Goal: Contribute content: Add original content to the website for others to see

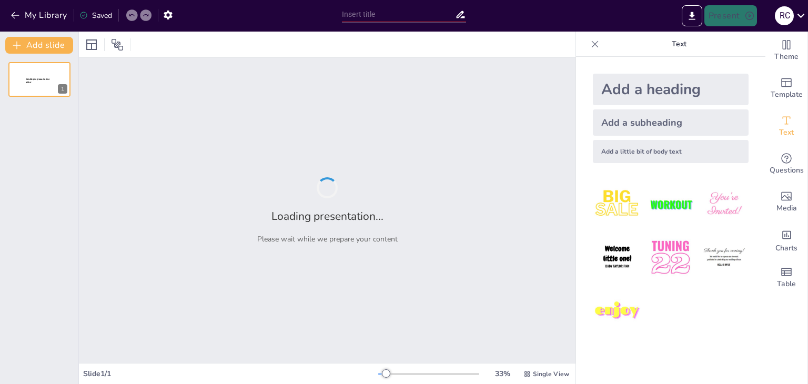
type input "The Basics of Cyber Crime: Protecting Yourself Online"
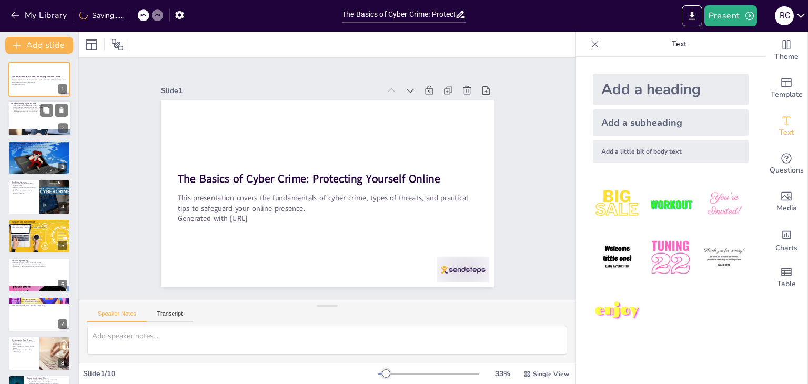
click at [55, 122] on div at bounding box center [39, 119] width 63 height 36
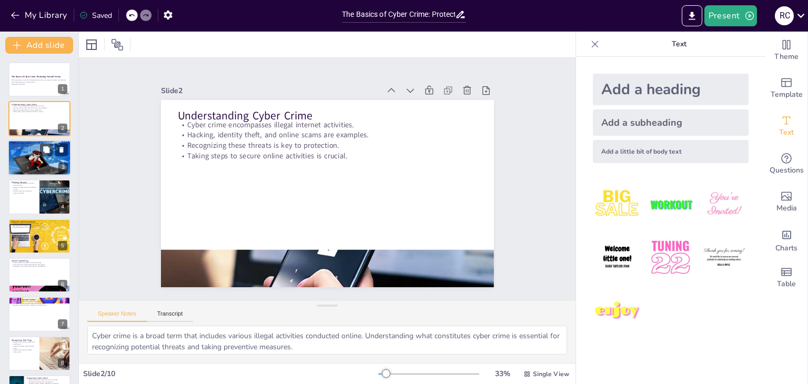
click at [51, 158] on div at bounding box center [39, 158] width 63 height 47
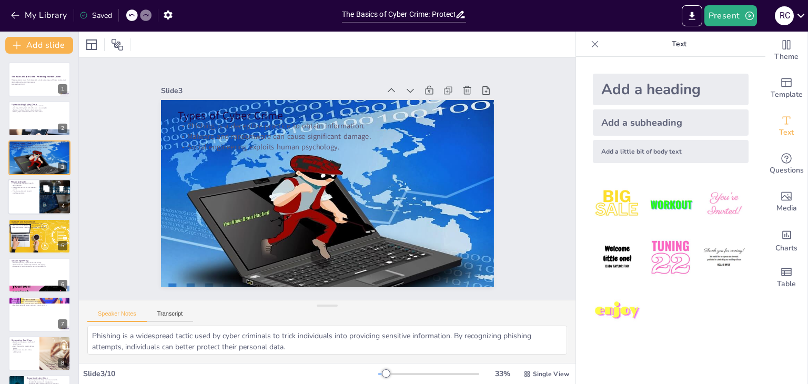
click at [43, 189] on icon at bounding box center [46, 188] width 7 height 7
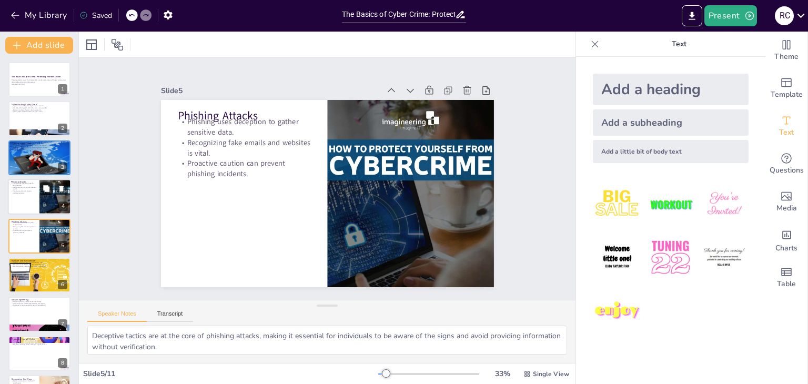
scroll to position [17, 0]
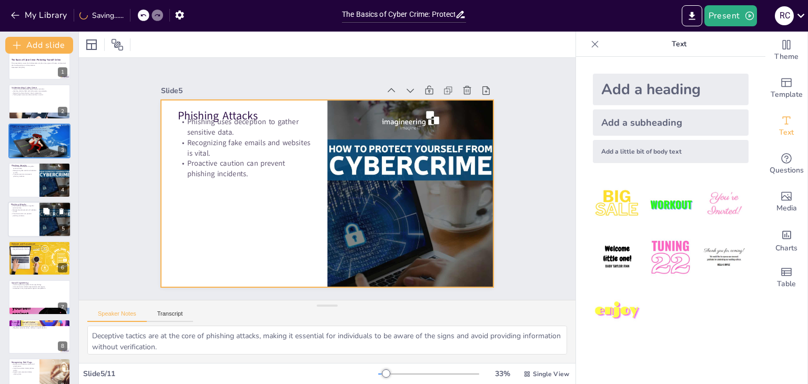
click at [29, 229] on div at bounding box center [39, 219] width 63 height 36
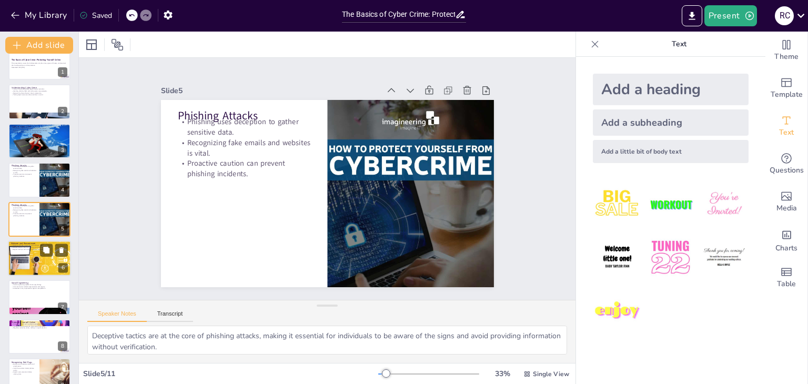
click at [35, 253] on div at bounding box center [39, 258] width 63 height 36
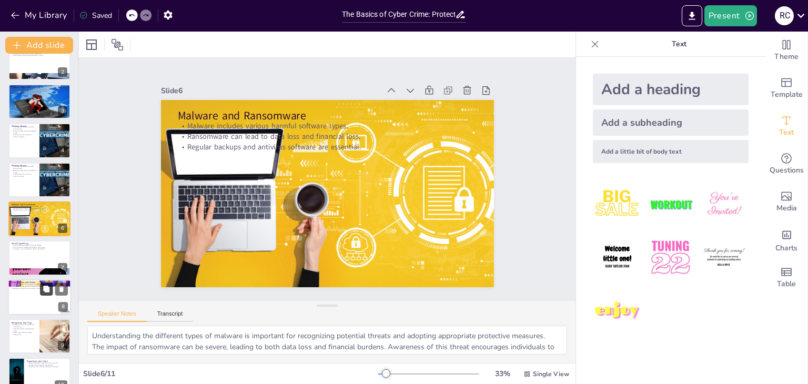
click at [50, 288] on icon at bounding box center [46, 288] width 7 height 7
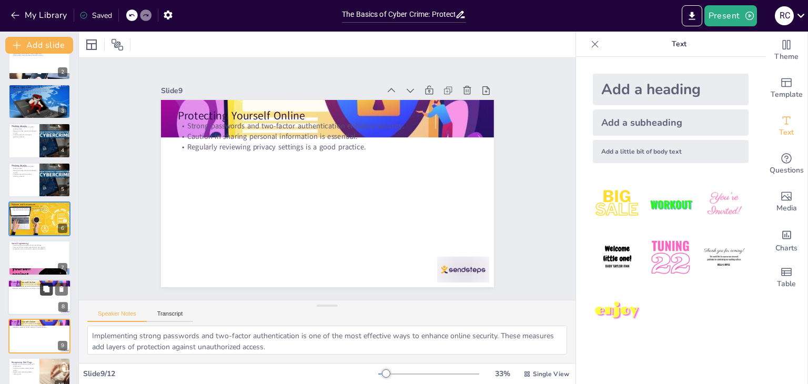
scroll to position [152, 0]
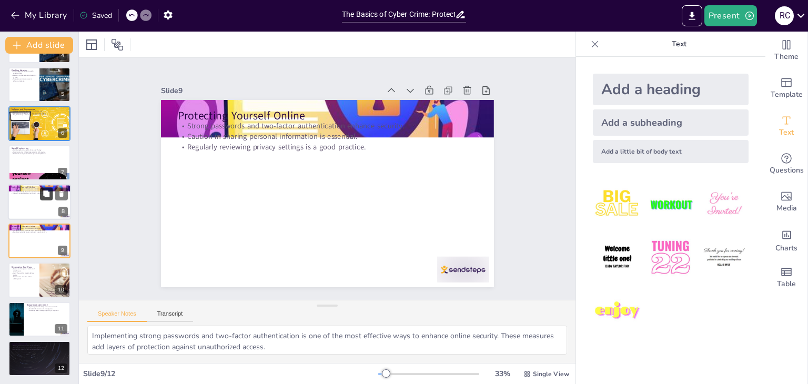
click at [50, 288] on div at bounding box center [55, 280] width 69 height 35
type textarea "Awareness of suspicious emails and attachments is critical for online safety. I…"
